Goal: Register for event/course: Sign up to attend an event or enroll in a course

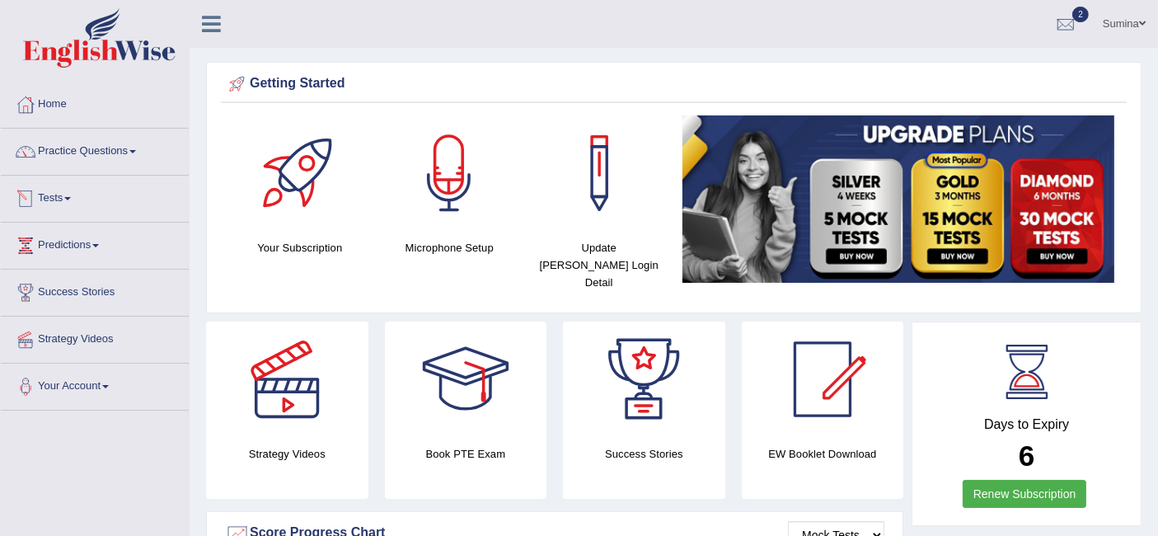
click at [55, 198] on link "Tests" at bounding box center [95, 196] width 188 height 41
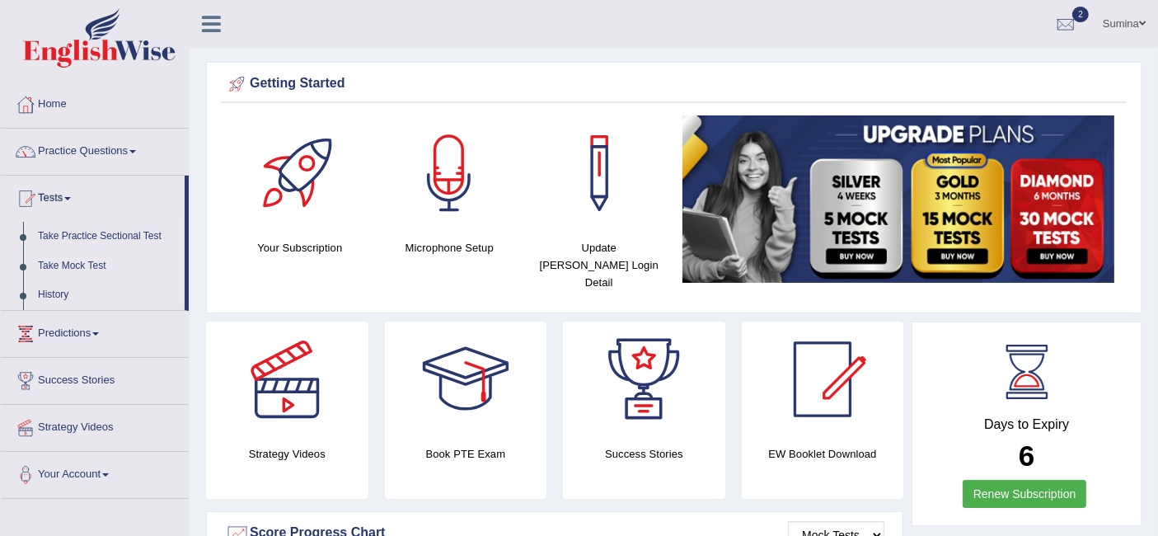
click at [66, 263] on link "Take Mock Test" at bounding box center [107, 266] width 154 height 30
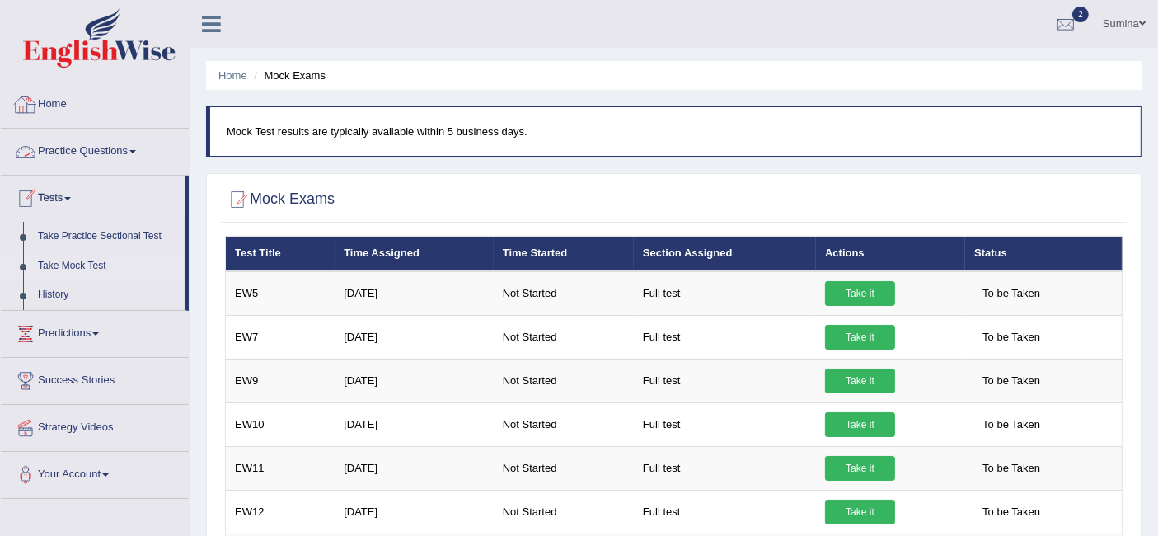
click at [51, 95] on link "Home" at bounding box center [95, 102] width 188 height 41
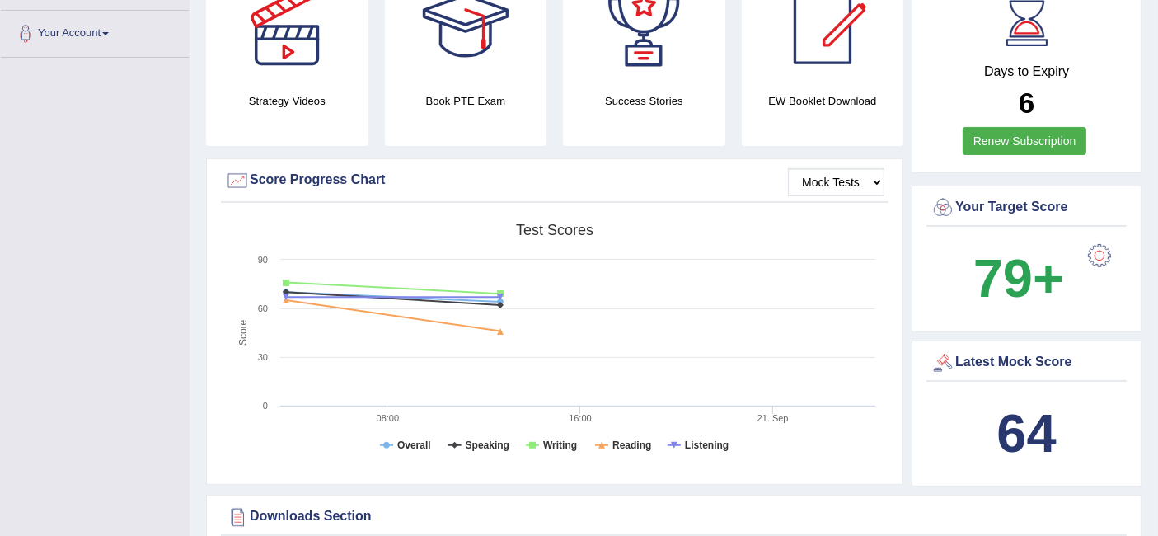
scroll to position [354, 0]
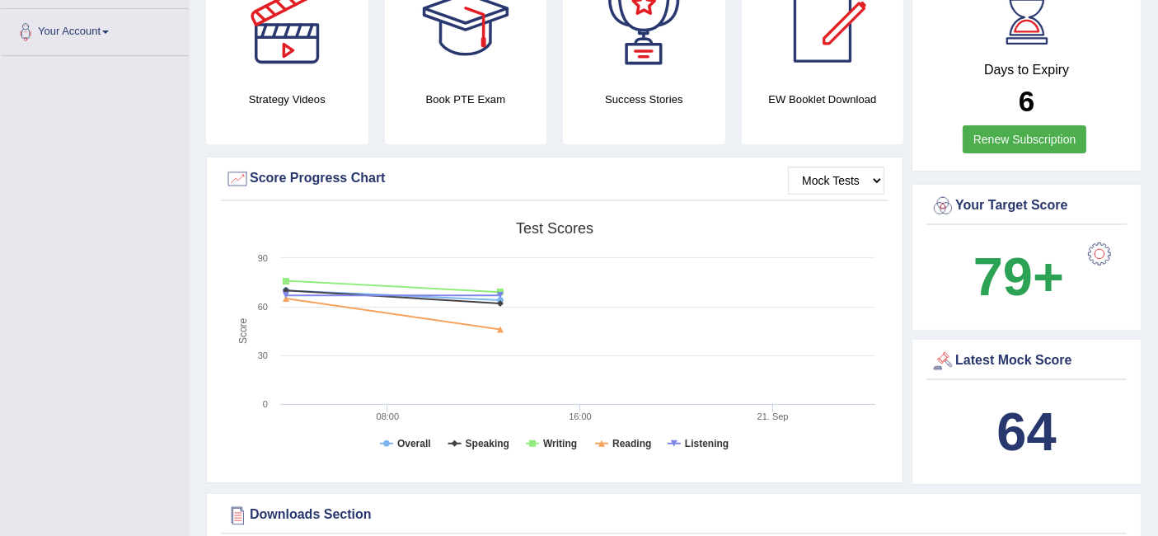
click at [991, 349] on div "Latest Mock Score" at bounding box center [1027, 361] width 192 height 25
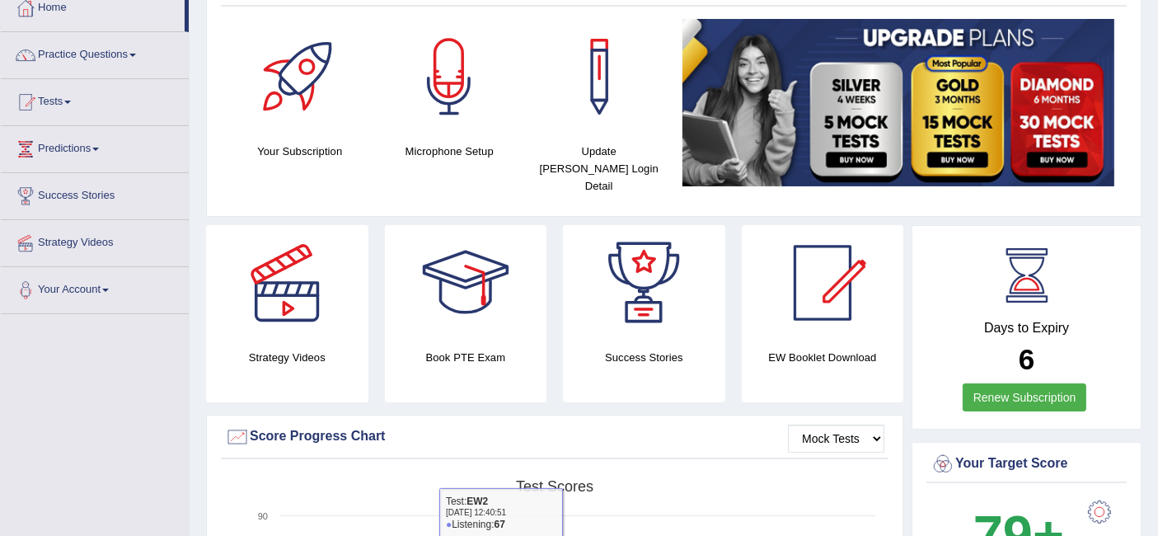
scroll to position [0, 0]
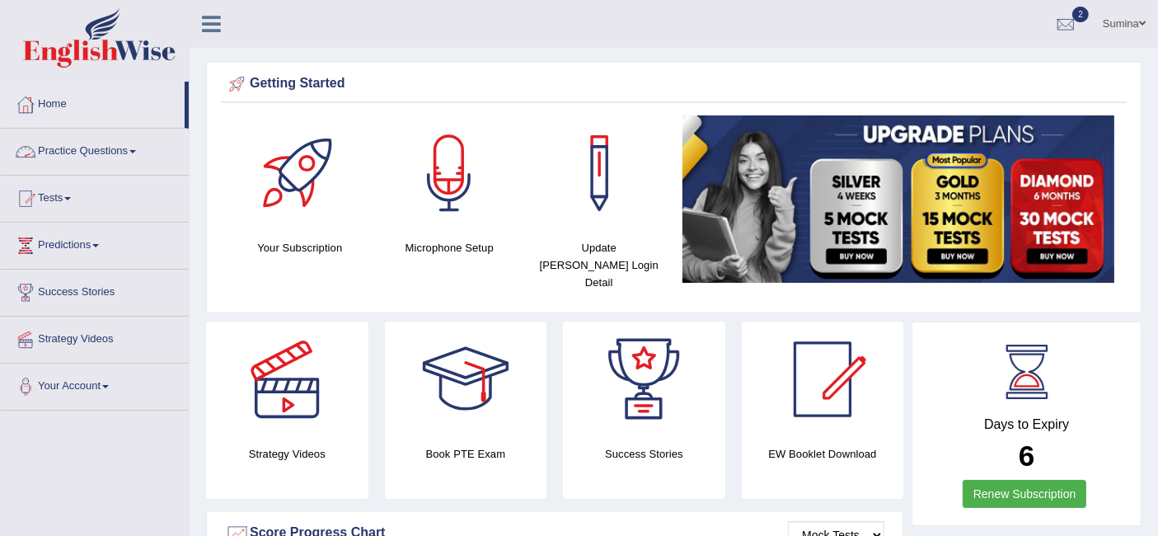
click at [43, 160] on link "Practice Questions" at bounding box center [95, 149] width 188 height 41
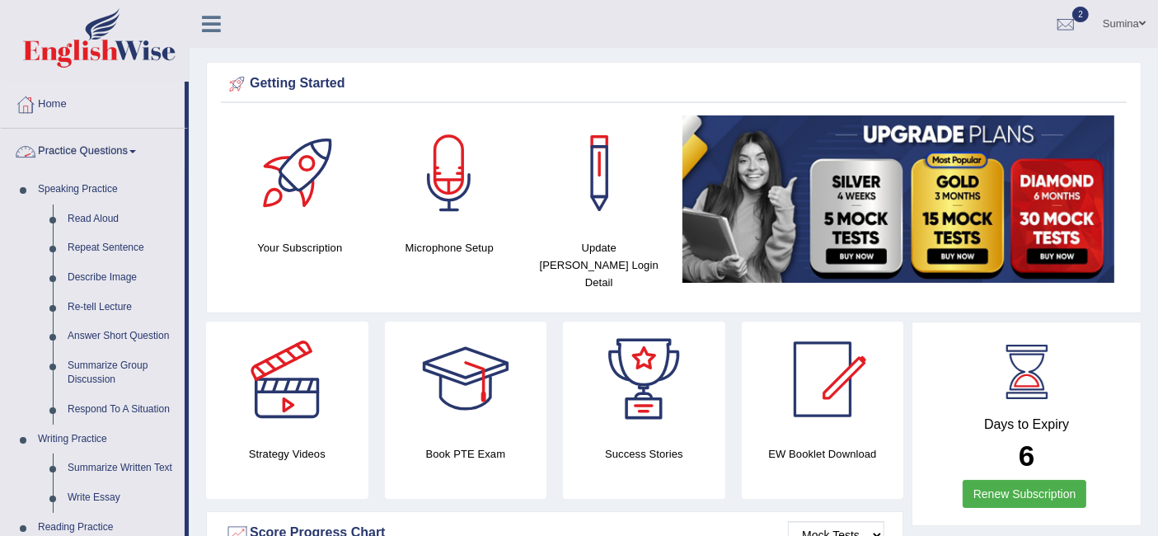
click at [96, 140] on link "Practice Questions" at bounding box center [93, 149] width 184 height 41
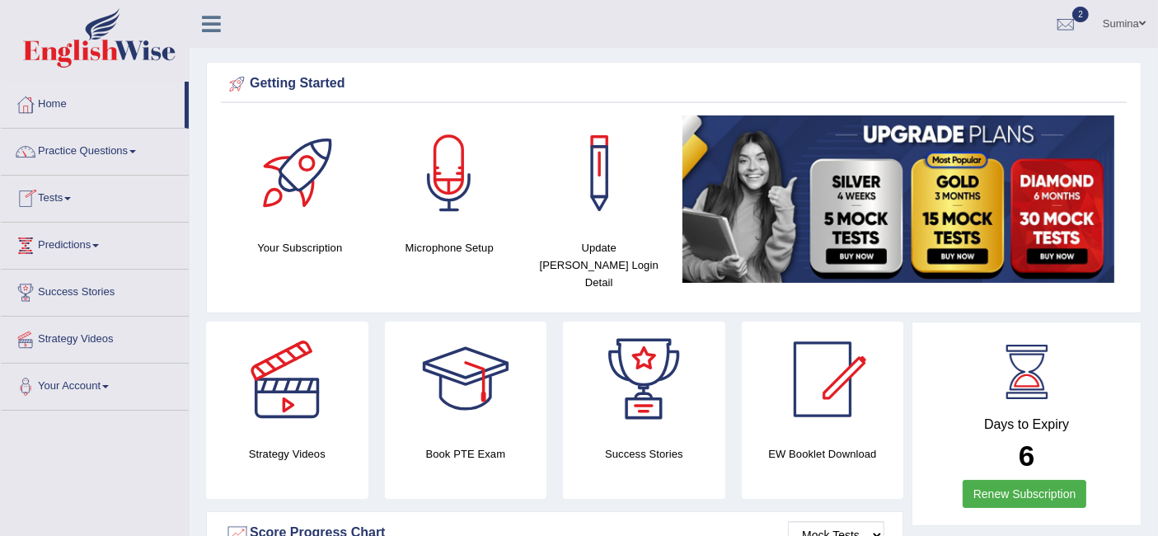
click at [57, 194] on link "Tests" at bounding box center [95, 196] width 188 height 41
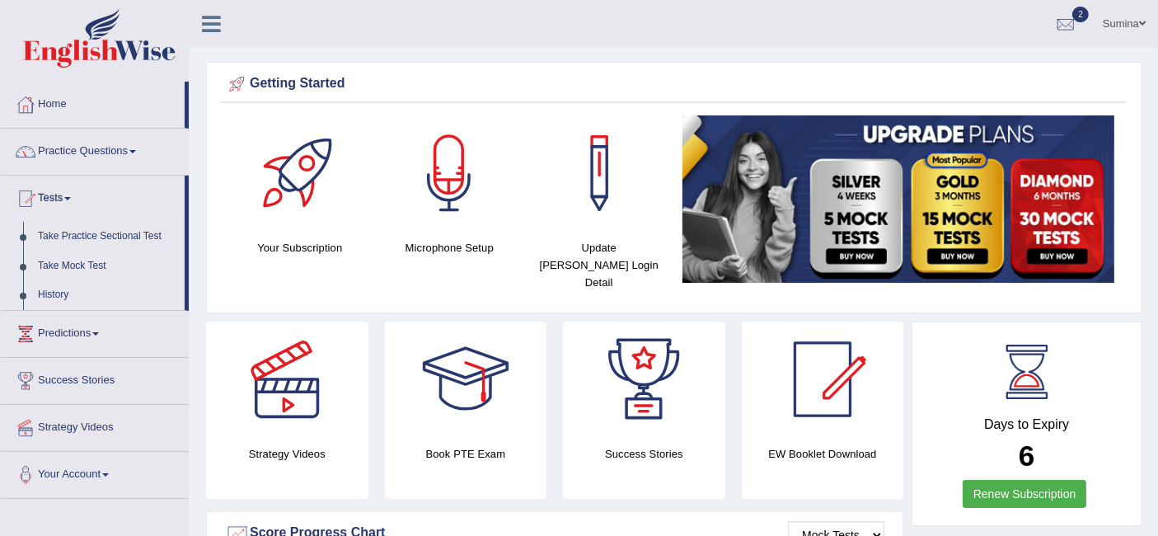
click at [74, 257] on link "Take Mock Test" at bounding box center [107, 266] width 154 height 30
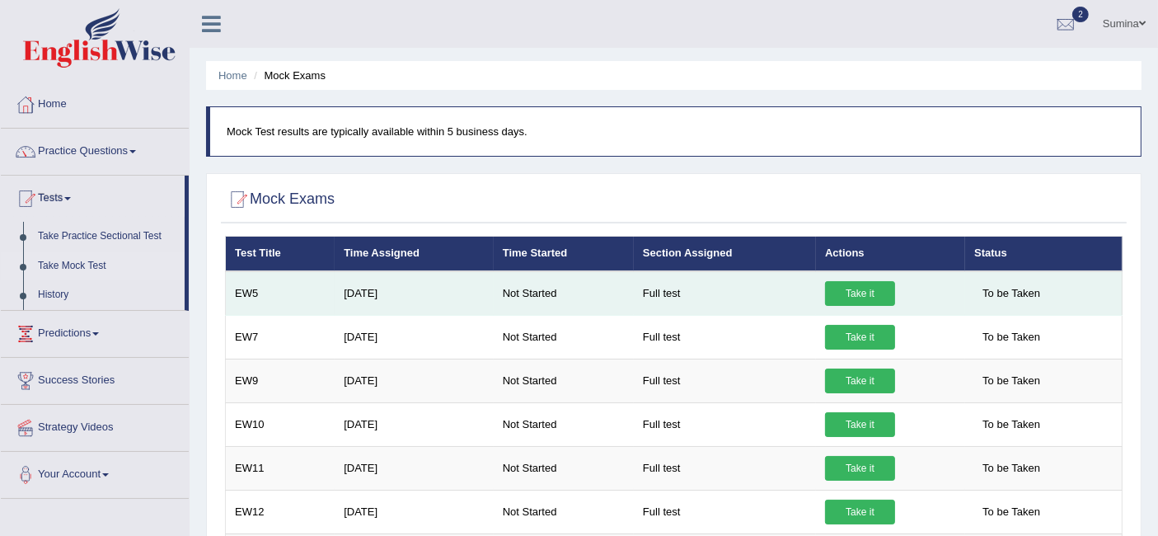
click at [846, 291] on link "Take it" at bounding box center [860, 293] width 70 height 25
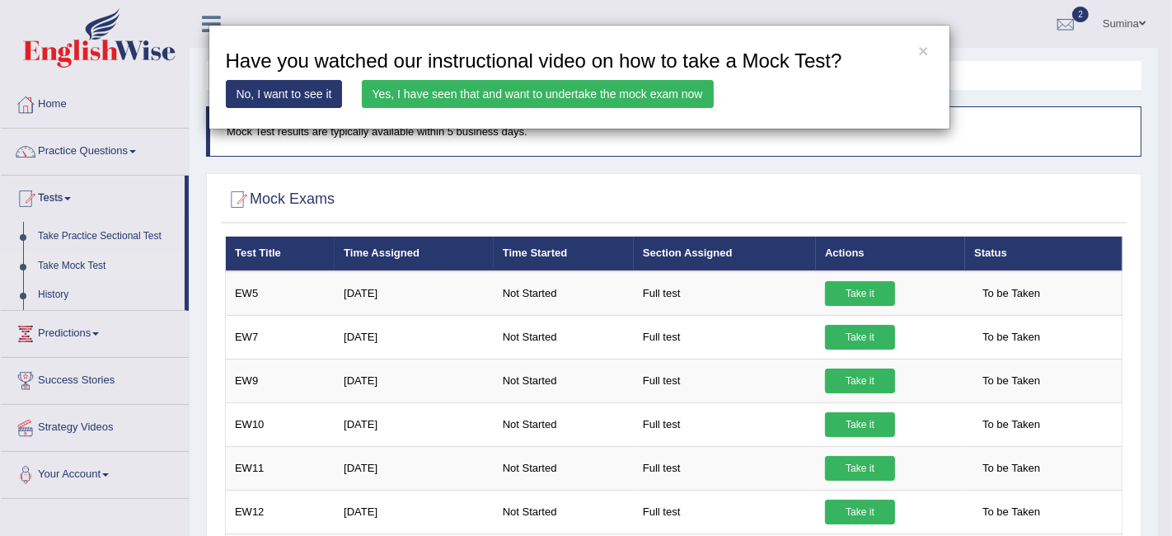
click at [613, 97] on link "Yes, I have seen that and want to undertake the mock exam now" at bounding box center [538, 94] width 352 height 28
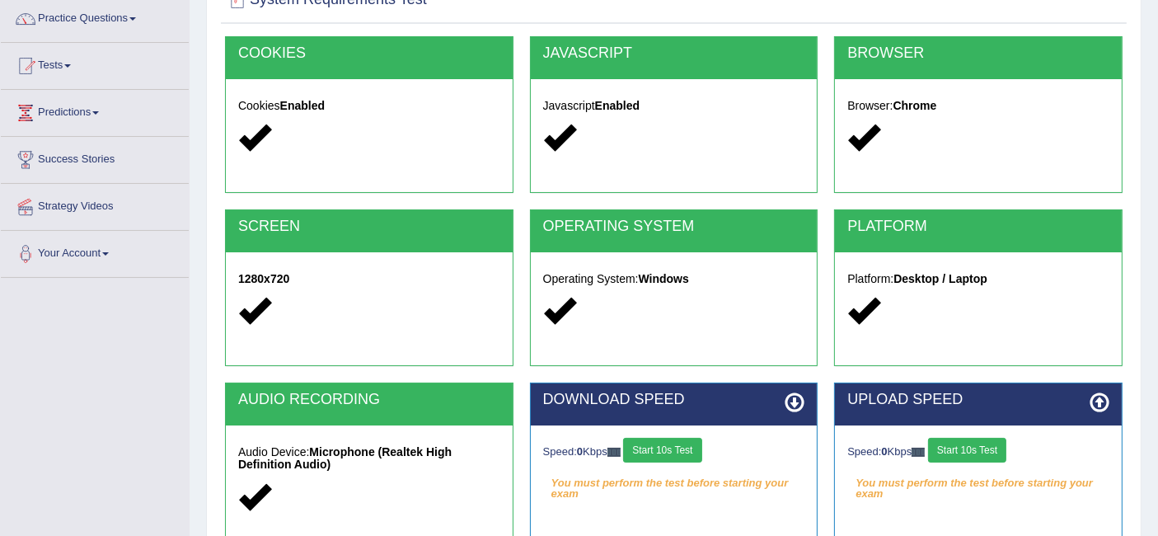
scroll to position [329, 0]
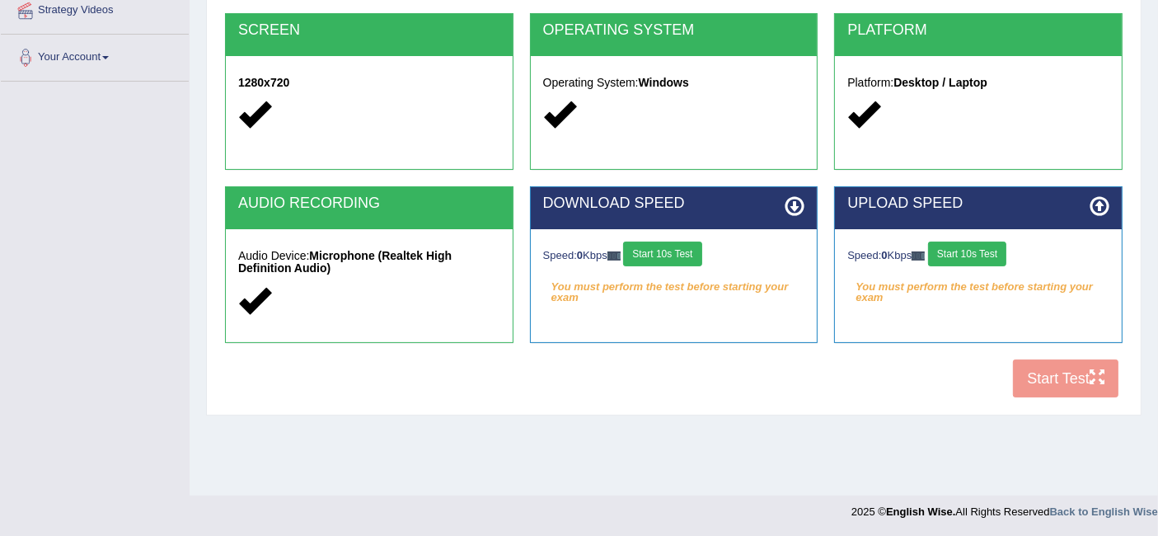
click at [677, 246] on button "Start 10s Test" at bounding box center [662, 253] width 78 height 25
click at [991, 257] on button "Start 10s Test" at bounding box center [967, 253] width 78 height 25
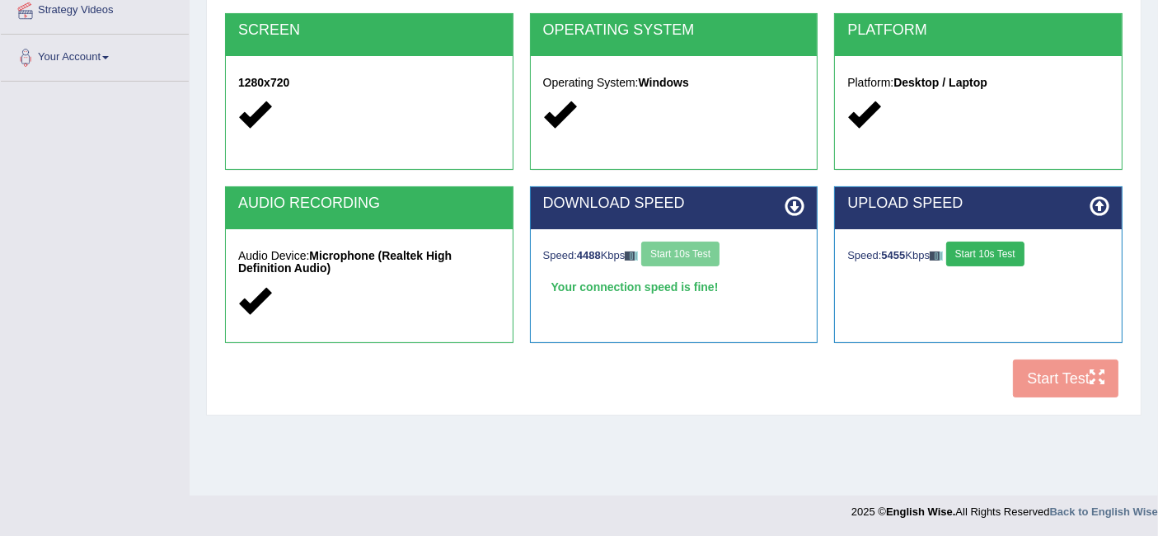
click at [1006, 247] on button "Start 10s Test" at bounding box center [985, 253] width 78 height 25
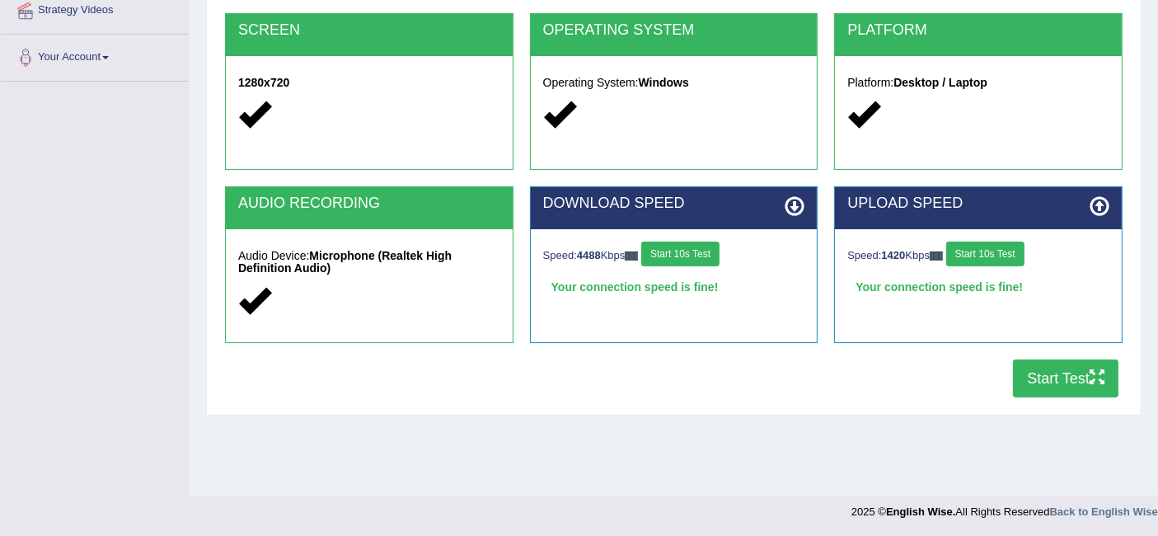
click at [1038, 373] on button "Start Test" at bounding box center [1065, 378] width 105 height 38
